Goal: Information Seeking & Learning: Learn about a topic

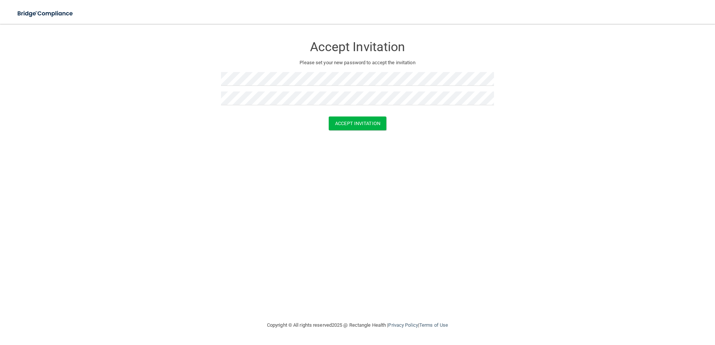
click at [352, 115] on div at bounding box center [357, 114] width 273 height 6
click at [352, 120] on button "Accept Invitation" at bounding box center [358, 124] width 58 height 14
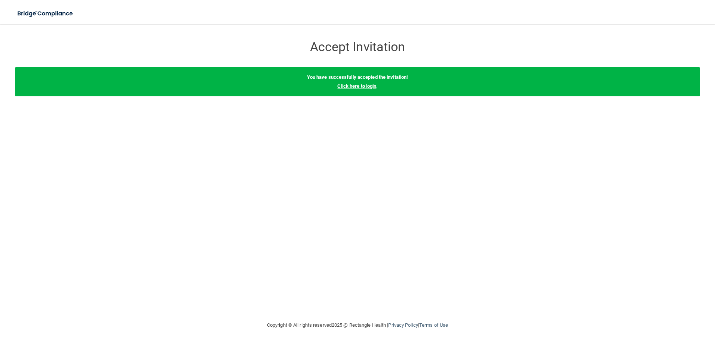
click at [358, 86] on link "Click here to login" at bounding box center [356, 86] width 39 height 6
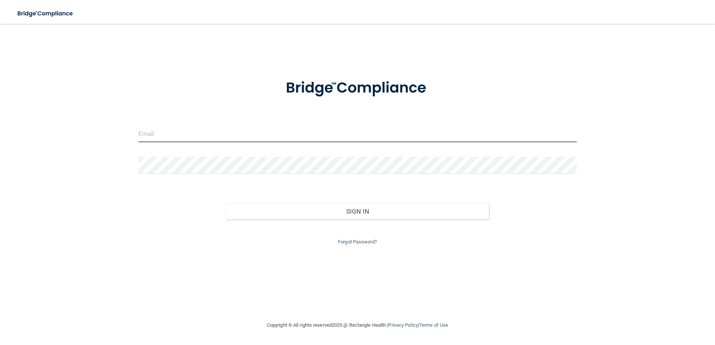
click at [327, 136] on input "email" at bounding box center [357, 134] width 439 height 17
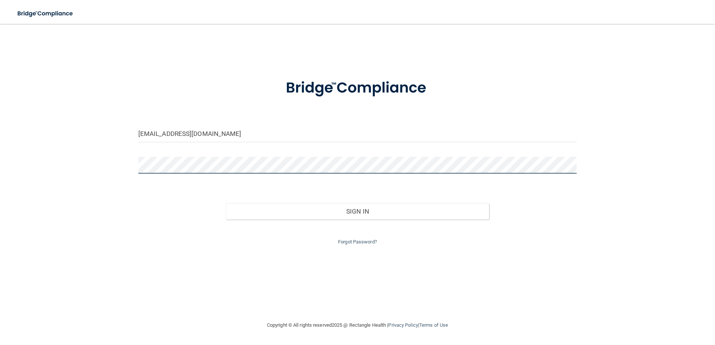
click at [226, 203] on button "Sign In" at bounding box center [357, 211] width 263 height 16
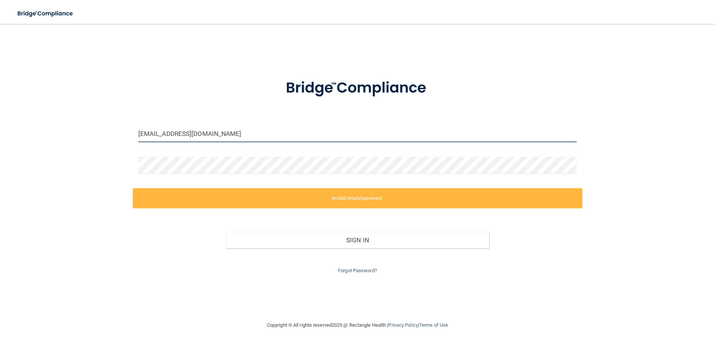
click at [271, 138] on input "[EMAIL_ADDRESS][DOMAIN_NAME]" at bounding box center [357, 134] width 439 height 17
drag, startPoint x: 262, startPoint y: 136, endPoint x: 100, endPoint y: 116, distance: 163.1
click at [100, 116] on div "[EMAIL_ADDRESS][DOMAIN_NAME] Invalid email/password. You don't have permission …" at bounding box center [357, 172] width 685 height 282
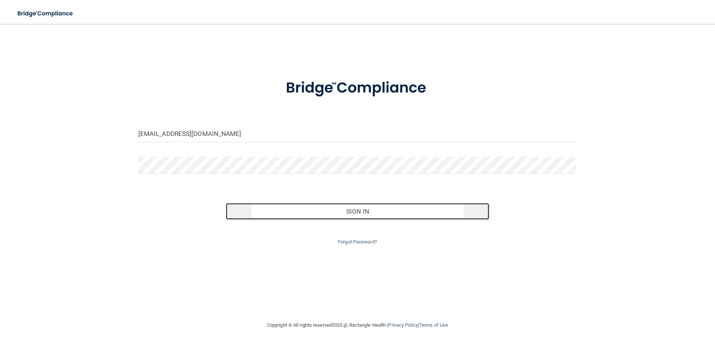
click at [330, 211] on button "Sign In" at bounding box center [357, 211] width 263 height 16
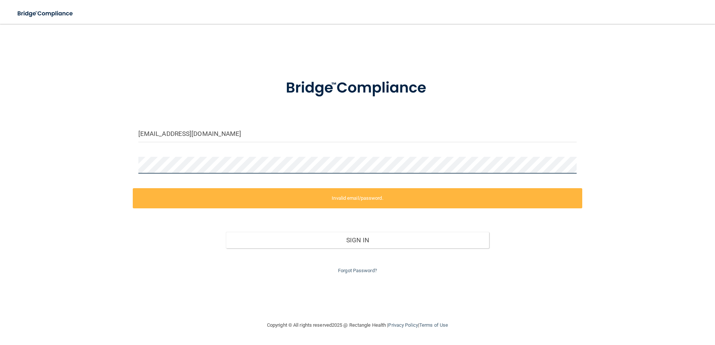
click at [62, 133] on div "[EMAIL_ADDRESS][DOMAIN_NAME] Invalid email/password. You don't have permission …" at bounding box center [357, 172] width 685 height 282
drag, startPoint x: 296, startPoint y: 145, endPoint x: 285, endPoint y: 137, distance: 12.9
click at [292, 144] on div "[EMAIL_ADDRESS][DOMAIN_NAME]" at bounding box center [358, 137] width 450 height 22
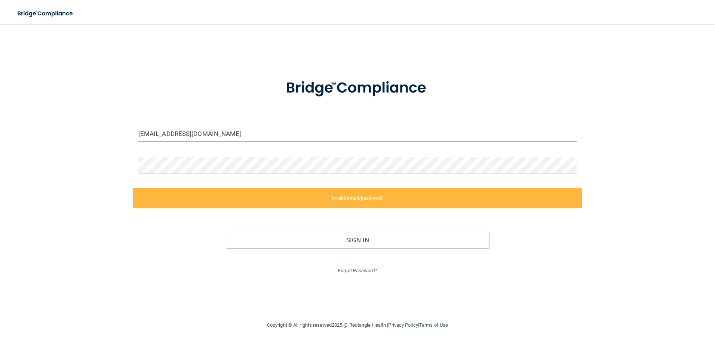
click at [283, 136] on input "[EMAIL_ADDRESS][DOMAIN_NAME]" at bounding box center [357, 134] width 439 height 17
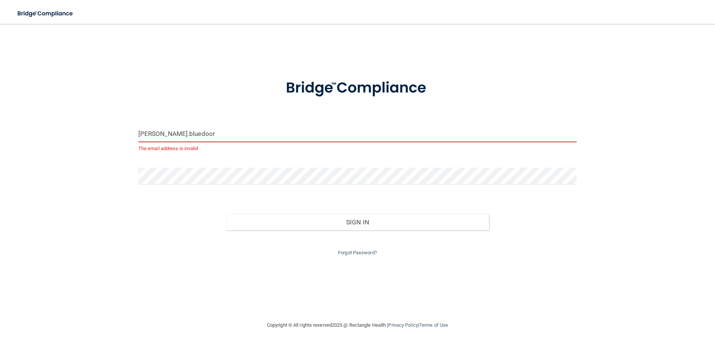
type input "[PERSON_NAME][EMAIL_ADDRESS][DOMAIN_NAME]"
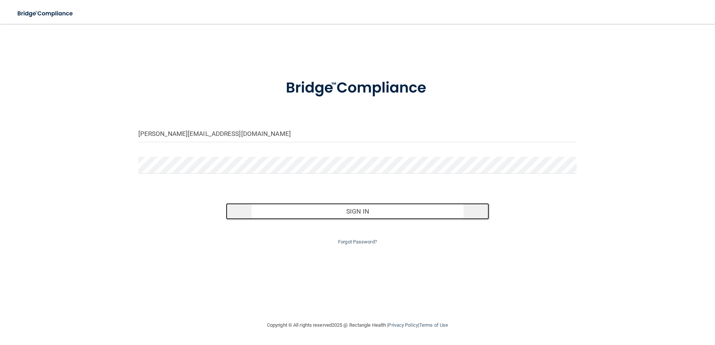
click at [259, 210] on button "Sign In" at bounding box center [357, 211] width 263 height 16
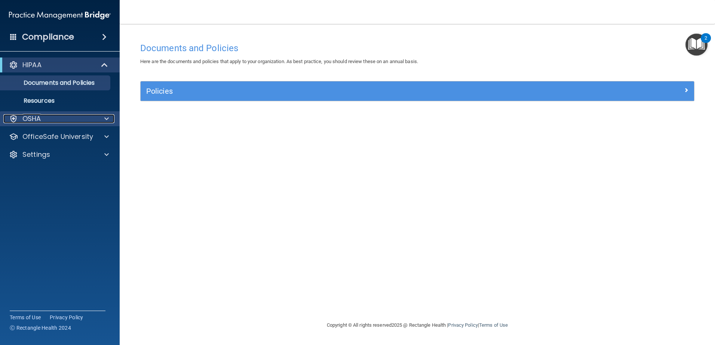
click at [67, 120] on div "OSHA" at bounding box center [49, 118] width 93 height 9
click at [67, 119] on div "OSHA" at bounding box center [49, 118] width 93 height 9
click at [85, 66] on div "HIPAA" at bounding box center [49, 65] width 92 height 9
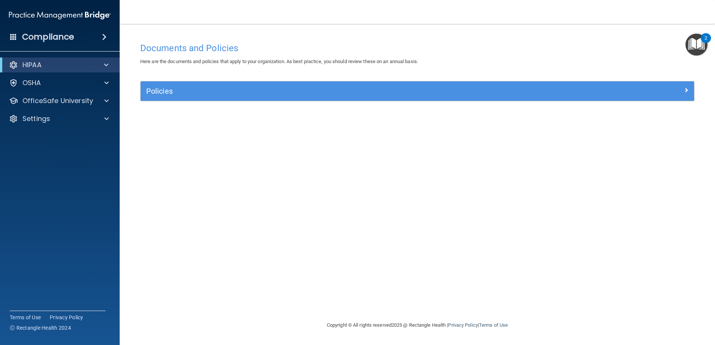
click at [89, 38] on div "Compliance" at bounding box center [60, 37] width 120 height 16
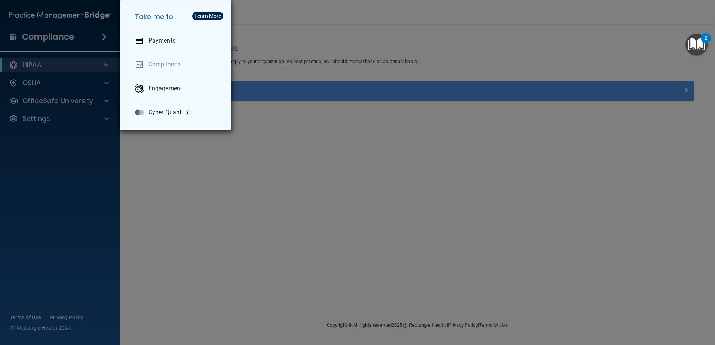
click at [89, 38] on div "Take me to: Payments Compliance Engagement Cyber Quant" at bounding box center [357, 172] width 715 height 345
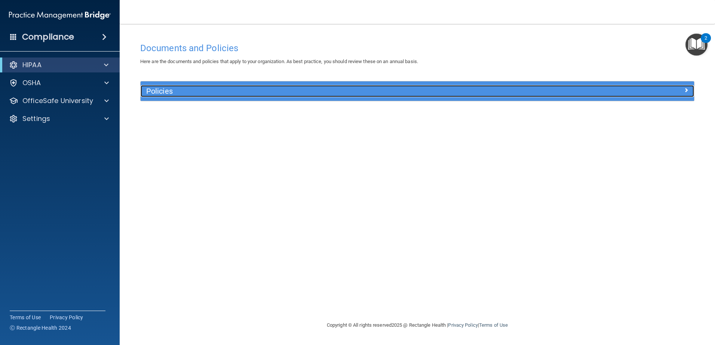
click at [262, 88] on h5 "Policies" at bounding box center [348, 91] width 404 height 8
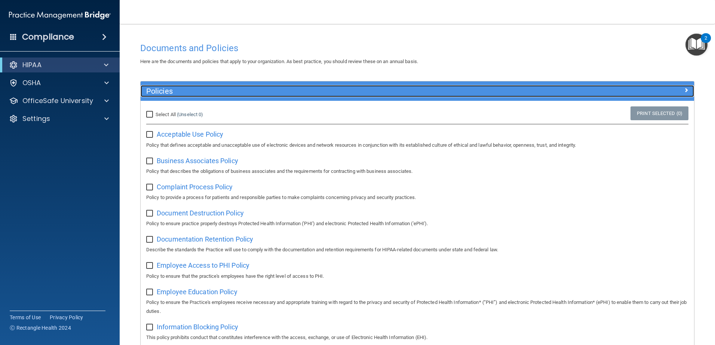
click at [199, 88] on h5 "Policies" at bounding box center [348, 91] width 404 height 8
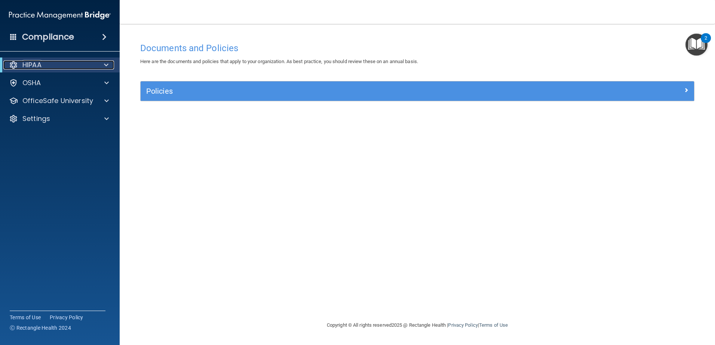
click at [96, 66] on div at bounding box center [105, 65] width 18 height 9
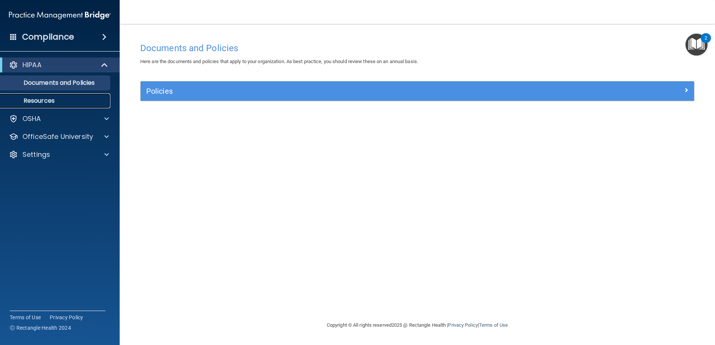
click at [56, 97] on p "Resources" at bounding box center [56, 100] width 102 height 7
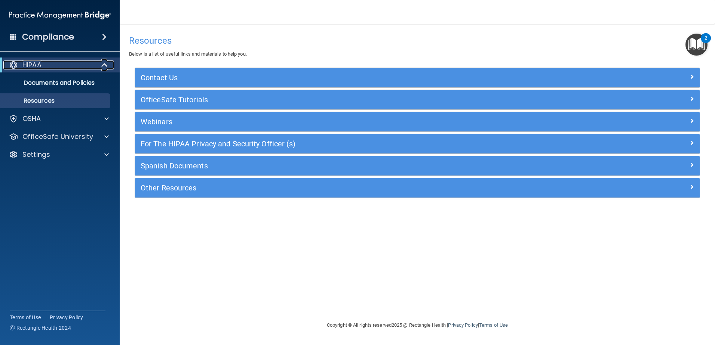
click at [56, 67] on div "HIPAA" at bounding box center [49, 65] width 92 height 9
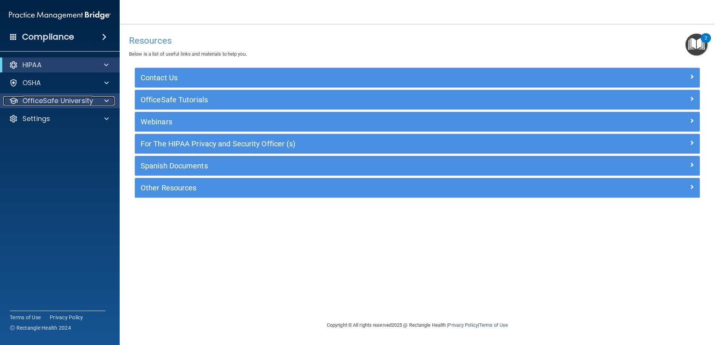
click at [90, 99] on p "OfficeSafe University" at bounding box center [57, 100] width 71 height 9
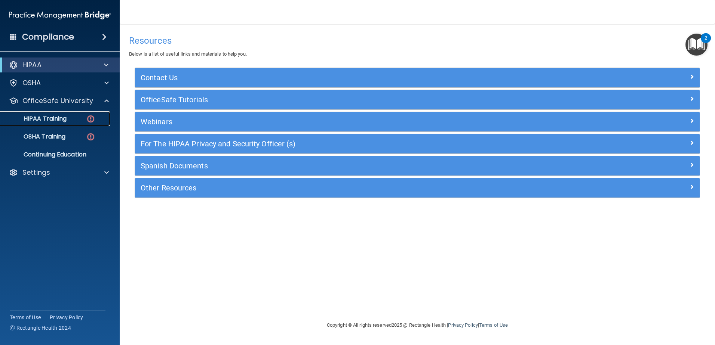
click at [72, 114] on link "HIPAA Training" at bounding box center [52, 118] width 118 height 15
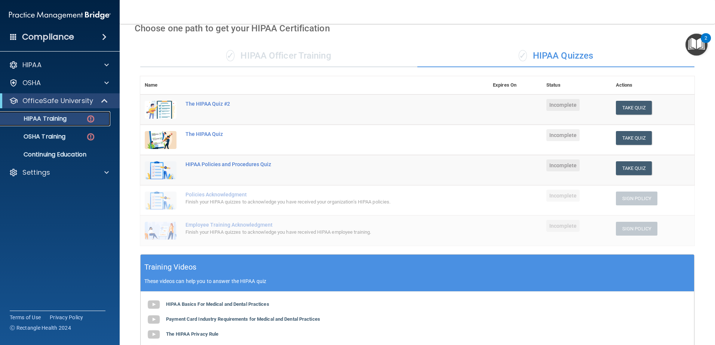
scroll to position [150, 0]
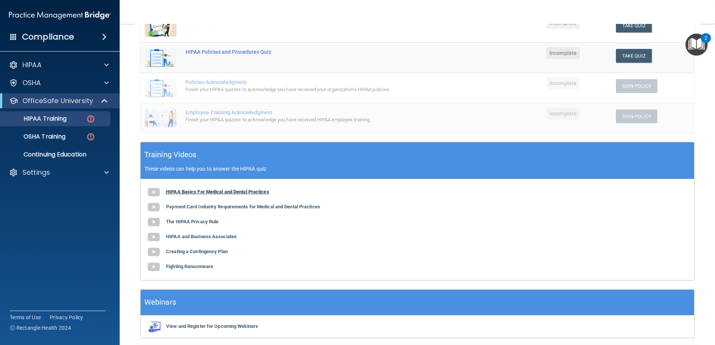
click at [229, 190] on b "HIPAA Basics For Medical and Dental Practices" at bounding box center [217, 192] width 103 height 6
click at [234, 207] on b "Payment Card Industry Requirements for Medical and Dental Practices" at bounding box center [243, 207] width 154 height 6
click at [211, 222] on b "The HIPAA Privacy Rule" at bounding box center [192, 222] width 52 height 6
